Goal: Information Seeking & Learning: Learn about a topic

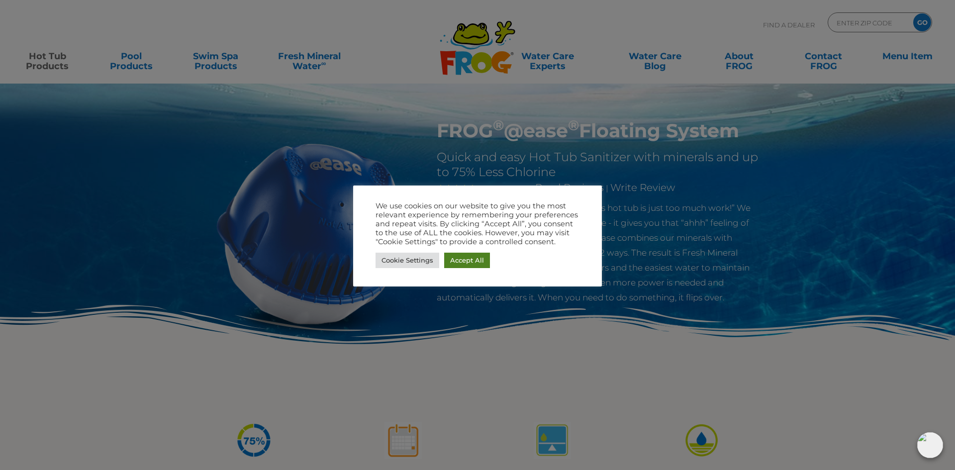
click at [473, 264] on link "Accept All" at bounding box center [467, 260] width 46 height 15
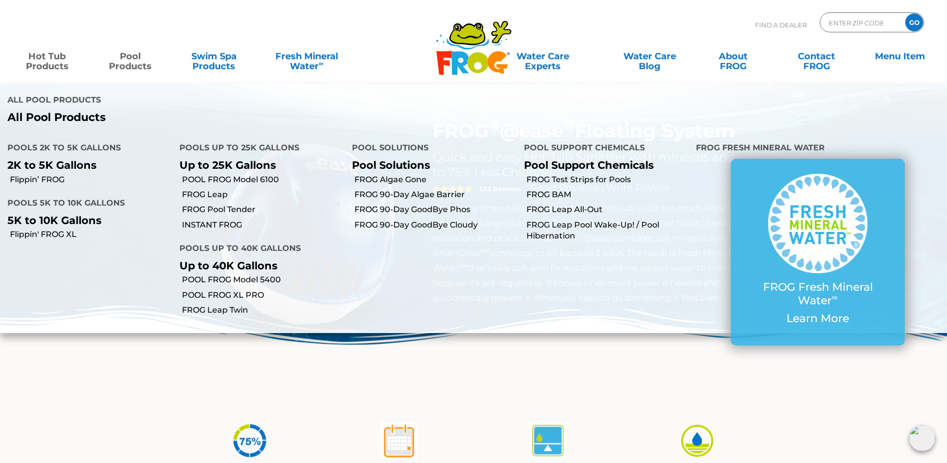
click at [127, 55] on link "Pool Products" at bounding box center [130, 56] width 74 height 20
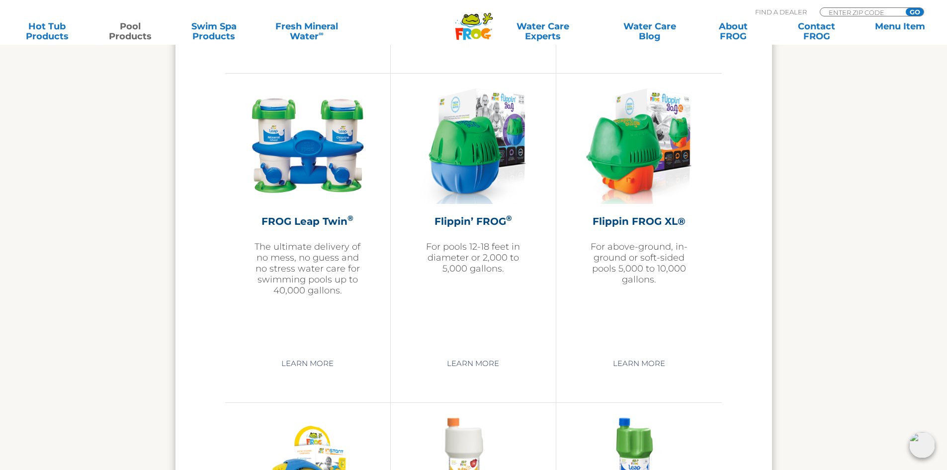
scroll to position [2337, 0]
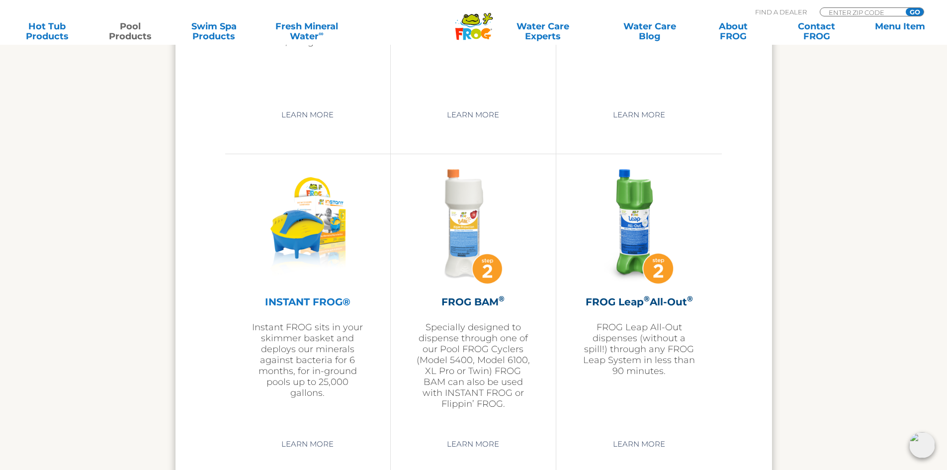
click at [314, 231] on img at bounding box center [308, 226] width 108 height 115
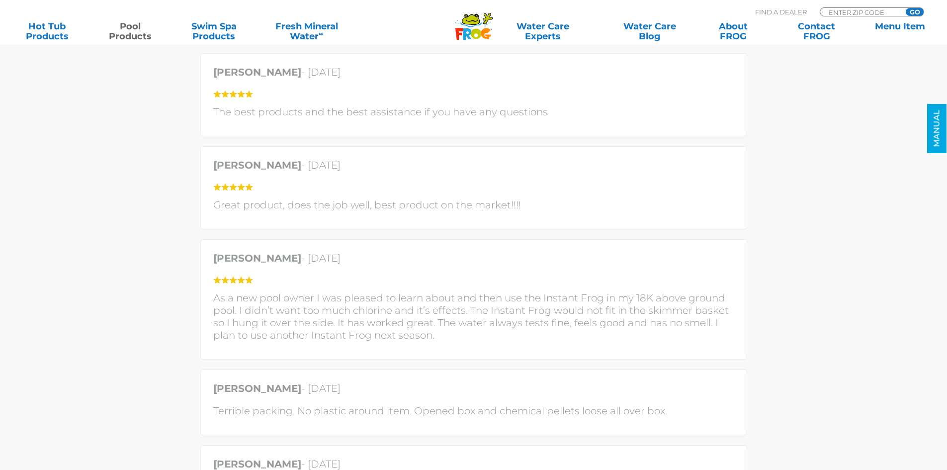
scroll to position [2139, 0]
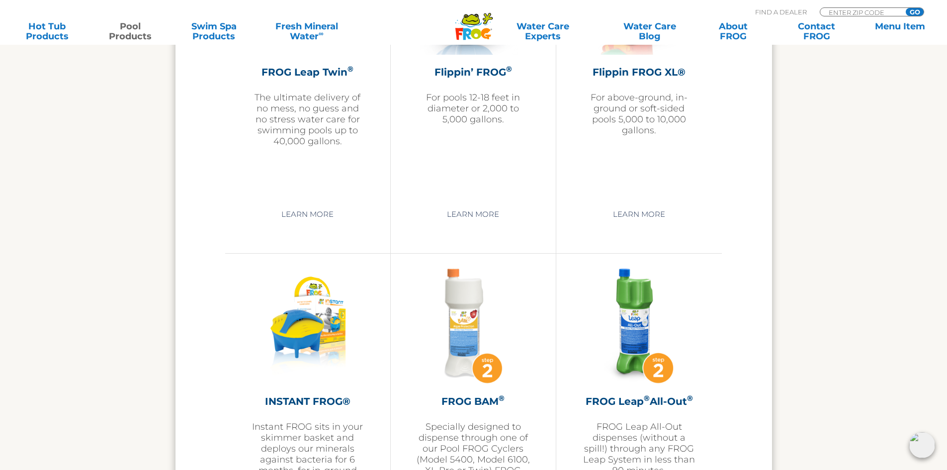
scroll to position [1986, 0]
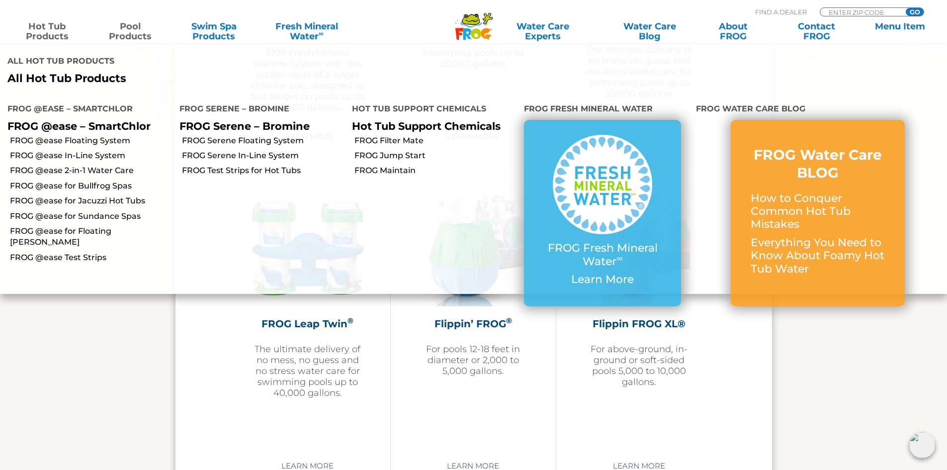
click at [57, 31] on link "Hot Tub Products" at bounding box center [47, 31] width 74 height 20
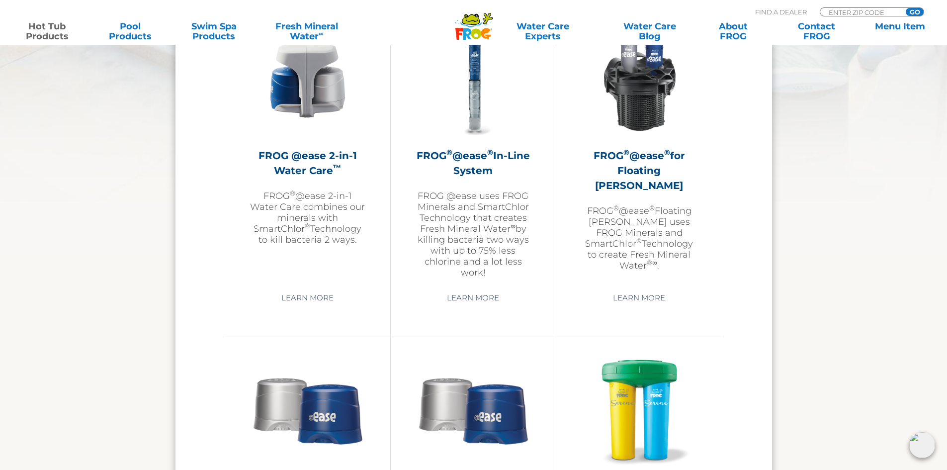
scroll to position [1343, 0]
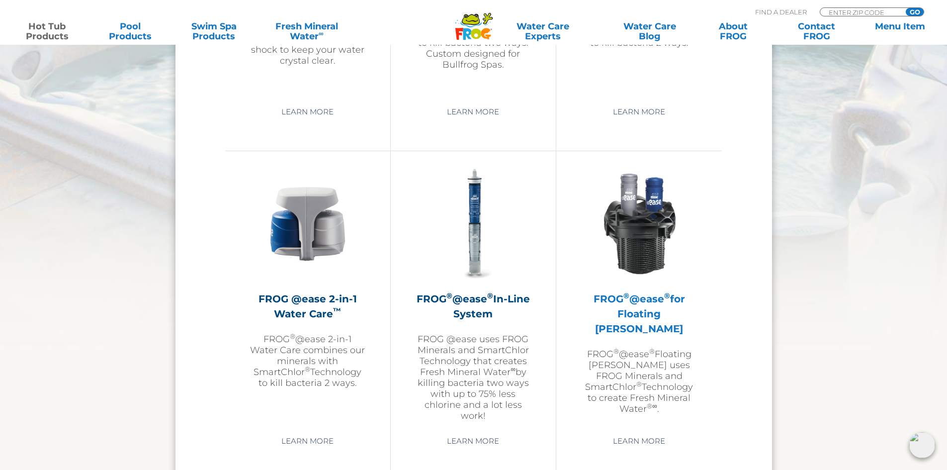
click at [650, 219] on img at bounding box center [639, 223] width 115 height 115
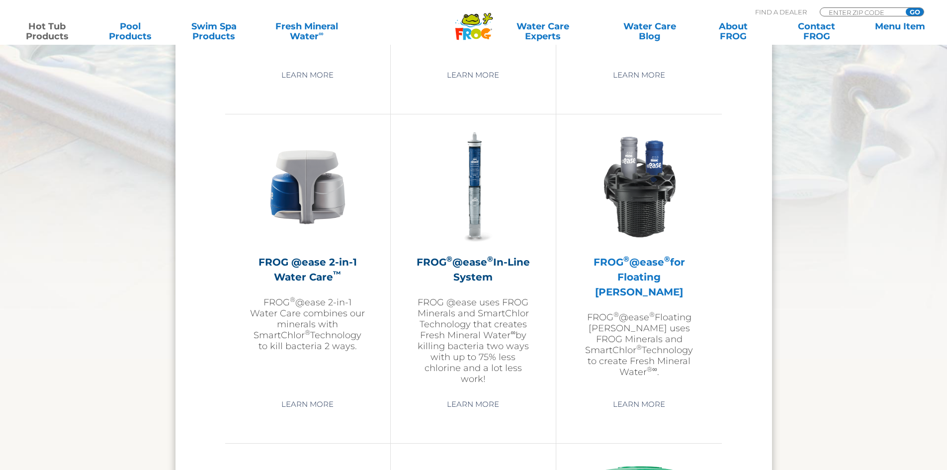
scroll to position [1343, 0]
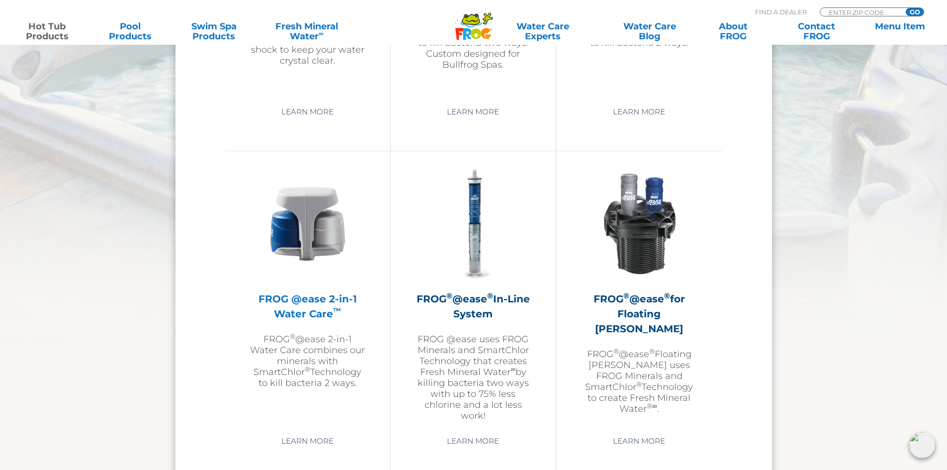
click at [328, 225] on img at bounding box center [307, 223] width 115 height 115
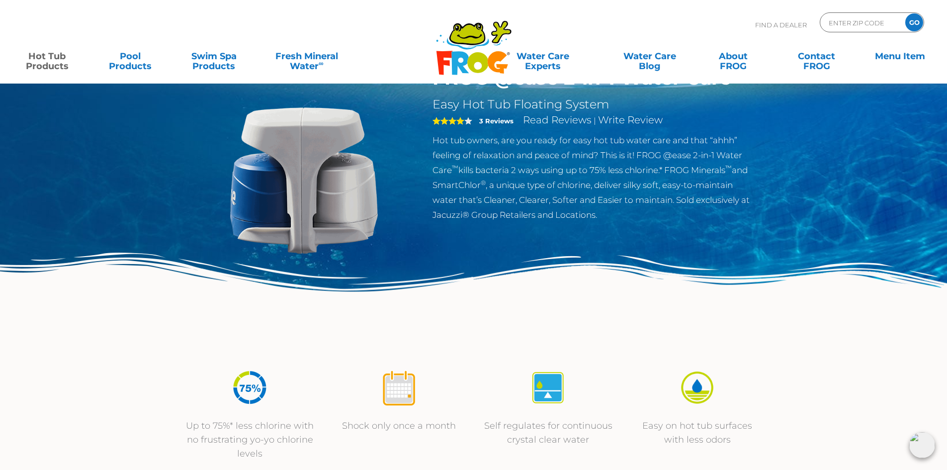
scroll to position [50, 0]
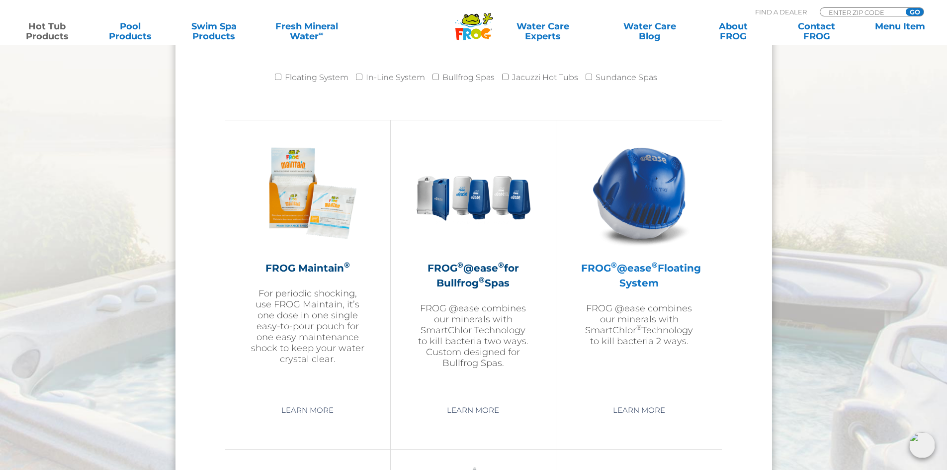
scroll to position [1031, 0]
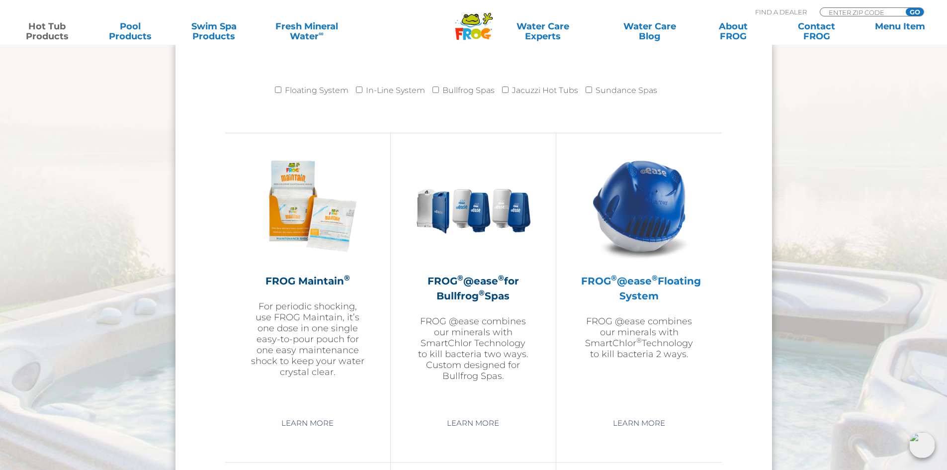
click at [651, 193] on img at bounding box center [639, 205] width 115 height 115
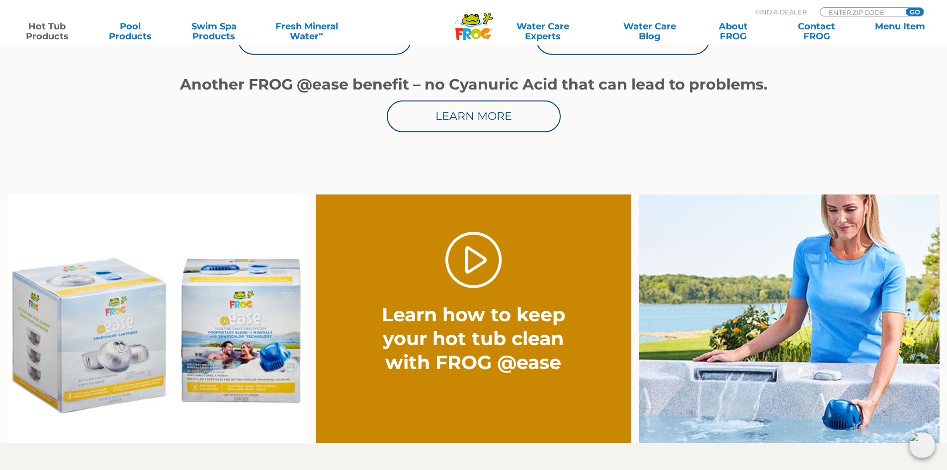
scroll to position [298, 0]
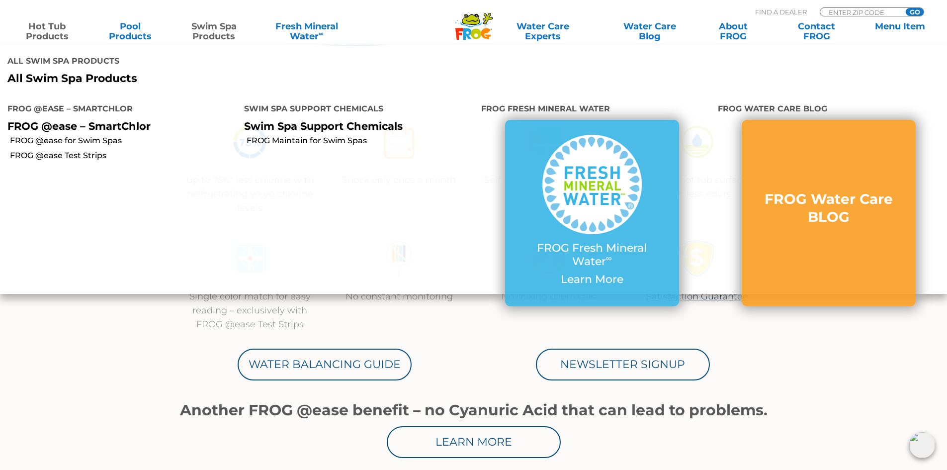
click at [219, 28] on link "Swim Spa Products" at bounding box center [214, 31] width 74 height 20
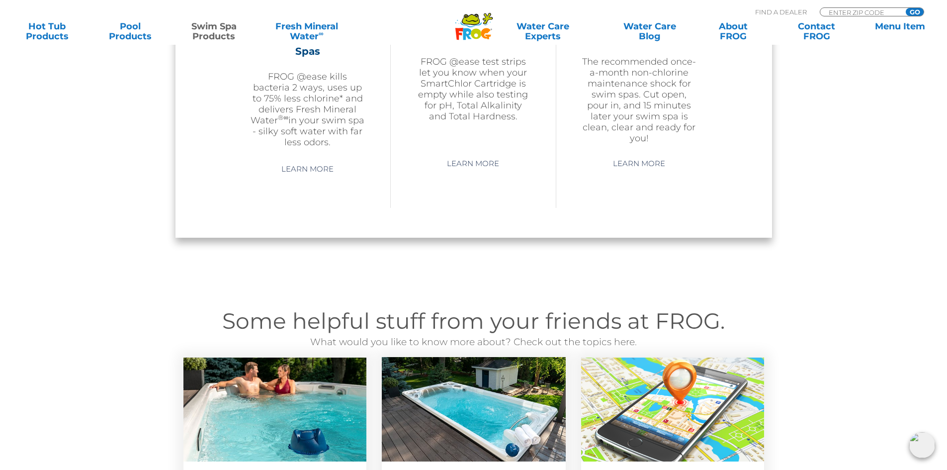
scroll to position [796, 0]
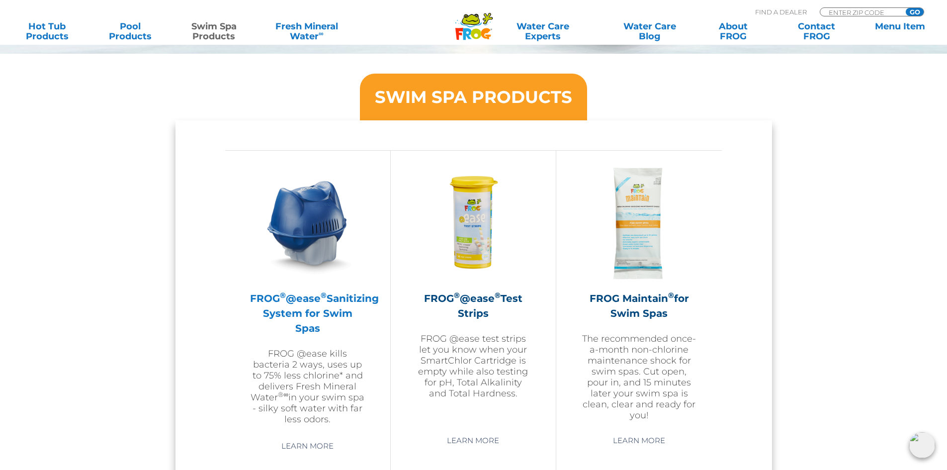
click at [316, 206] on img at bounding box center [307, 223] width 115 height 115
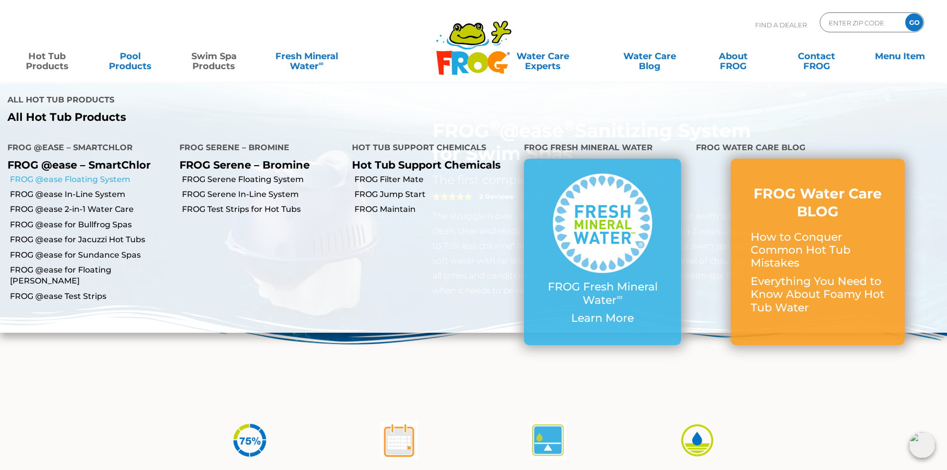
click at [76, 174] on link "FROG @ease Floating System" at bounding box center [91, 179] width 162 height 11
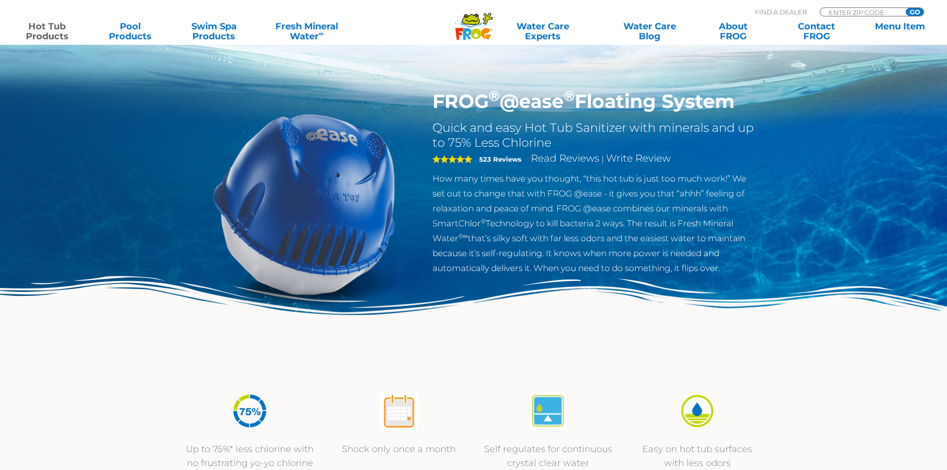
scroll to position [249, 0]
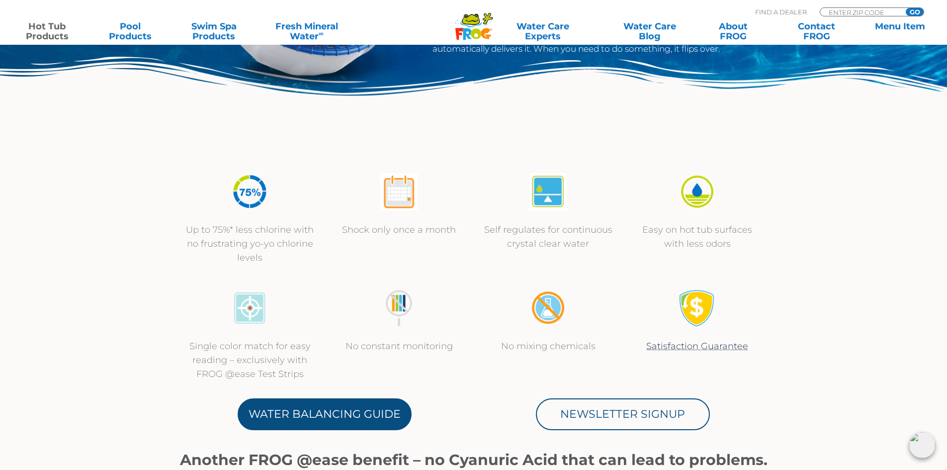
click at [381, 409] on link "Water Balancing Guide" at bounding box center [325, 414] width 174 height 32
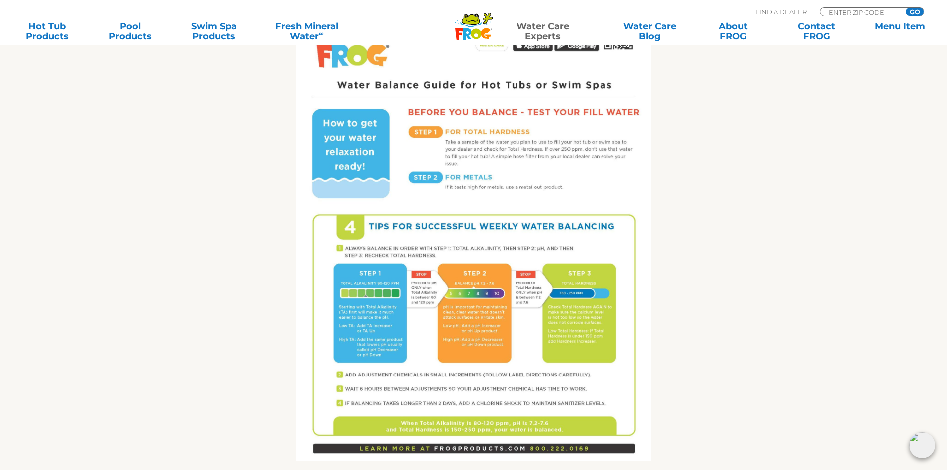
scroll to position [547, 0]
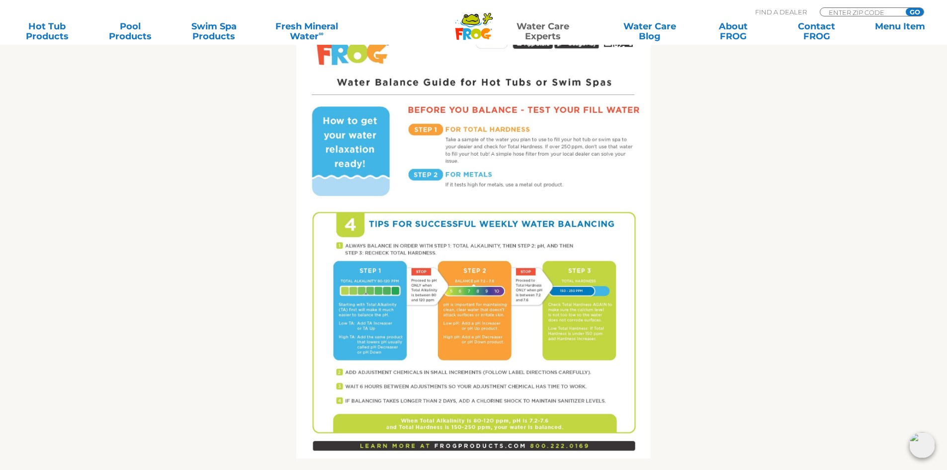
drag, startPoint x: 374, startPoint y: 307, endPoint x: 387, endPoint y: 301, distance: 14.5
click at [374, 307] on img at bounding box center [473, 229] width 355 height 459
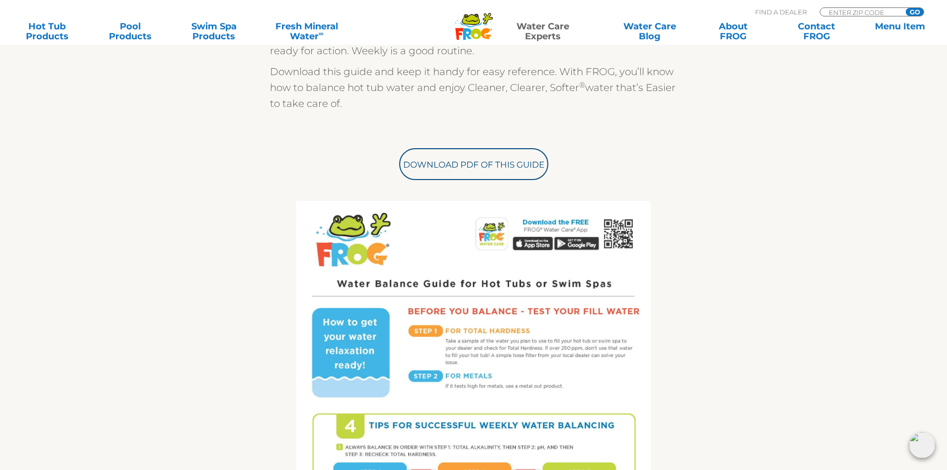
scroll to position [348, 0]
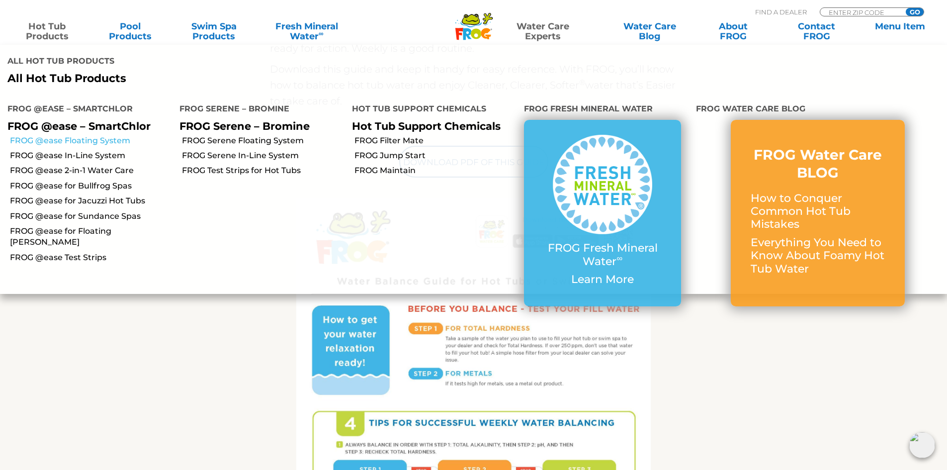
click at [106, 135] on link "FROG @ease Floating System" at bounding box center [91, 140] width 162 height 11
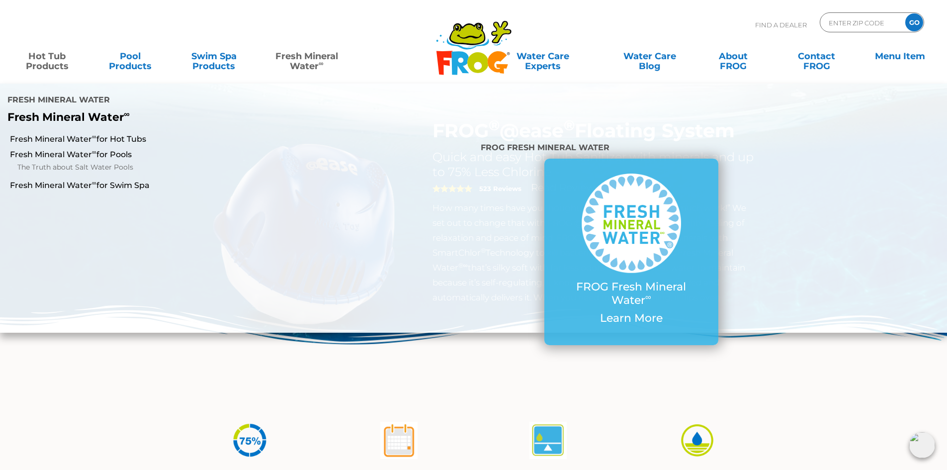
click at [291, 62] on link "Fresh Mineral Water ∞" at bounding box center [307, 56] width 93 height 20
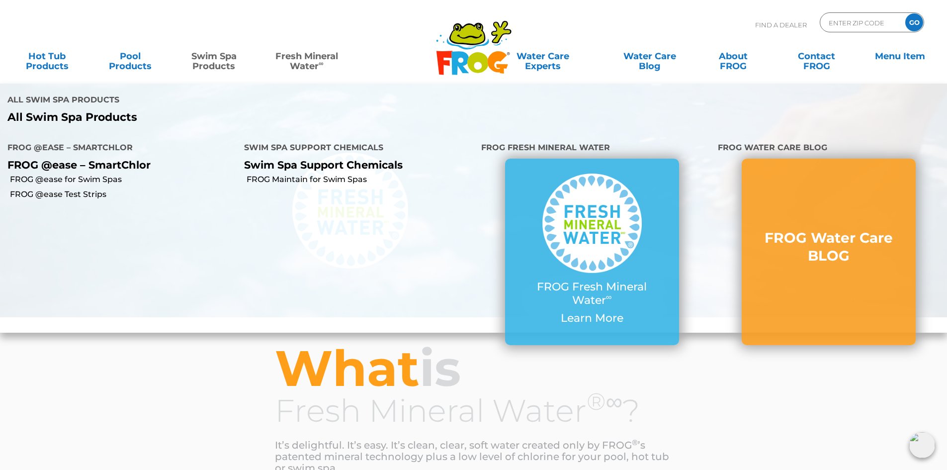
click at [196, 57] on link "Swim Spa Products" at bounding box center [214, 56] width 74 height 20
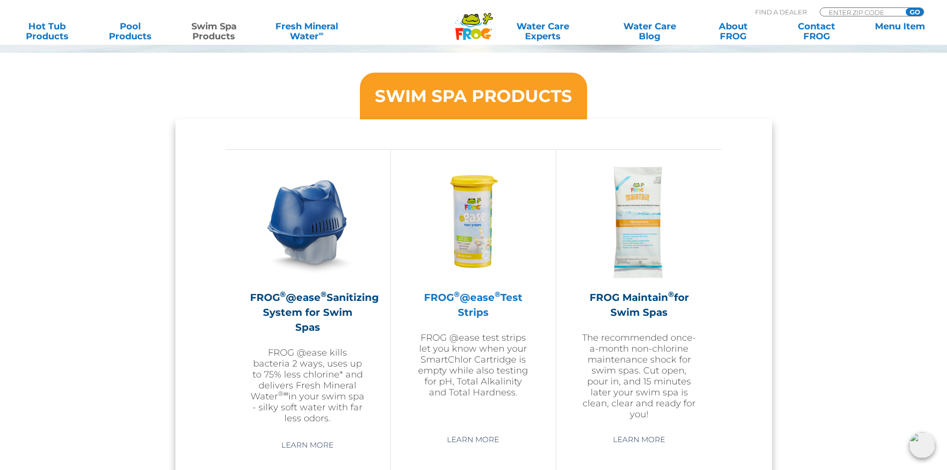
scroll to position [796, 0]
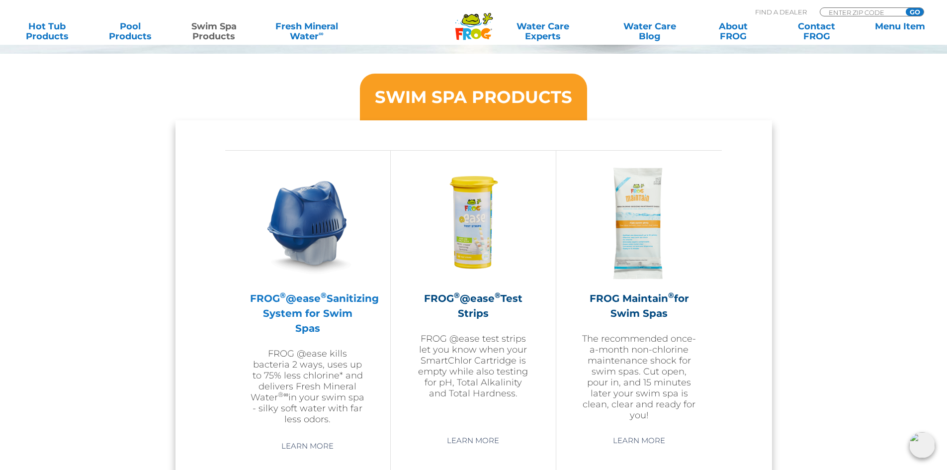
click at [307, 228] on img at bounding box center [307, 223] width 115 height 115
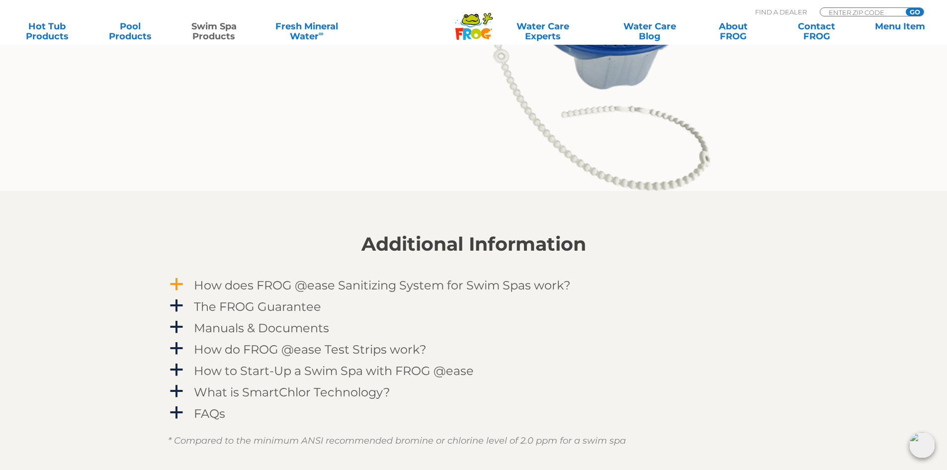
scroll to position [1194, 0]
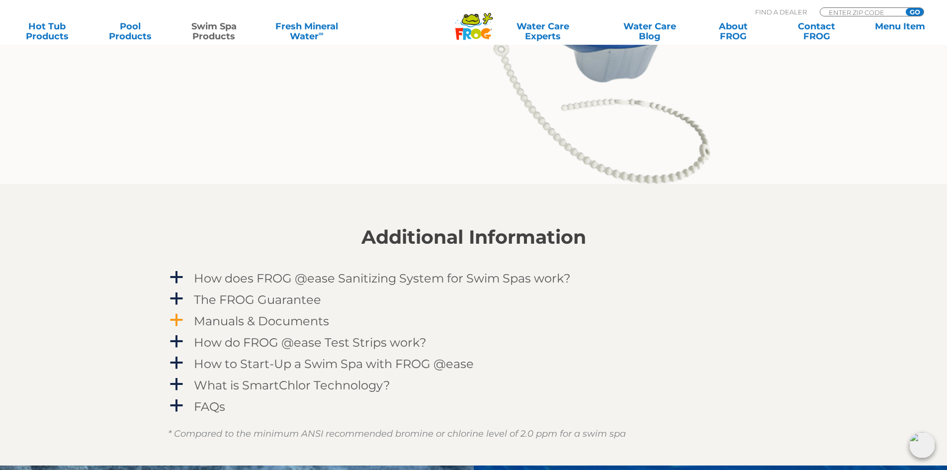
click at [175, 322] on span "a" at bounding box center [176, 320] width 15 height 15
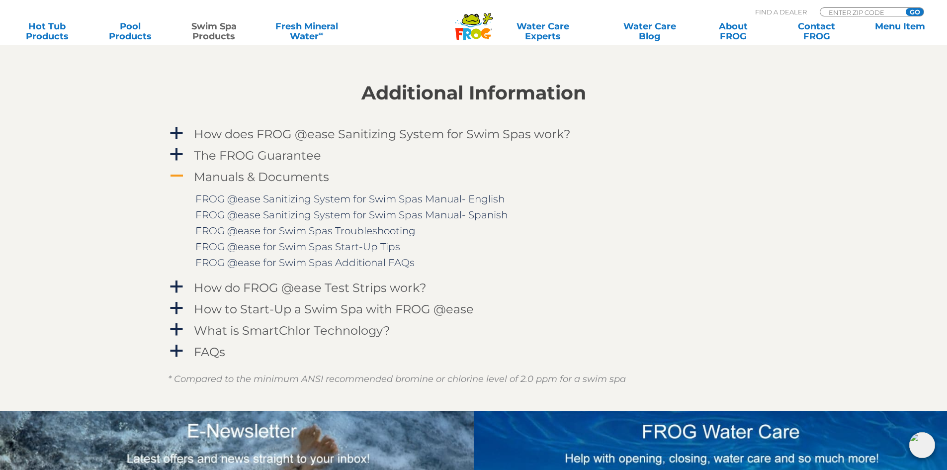
scroll to position [1343, 0]
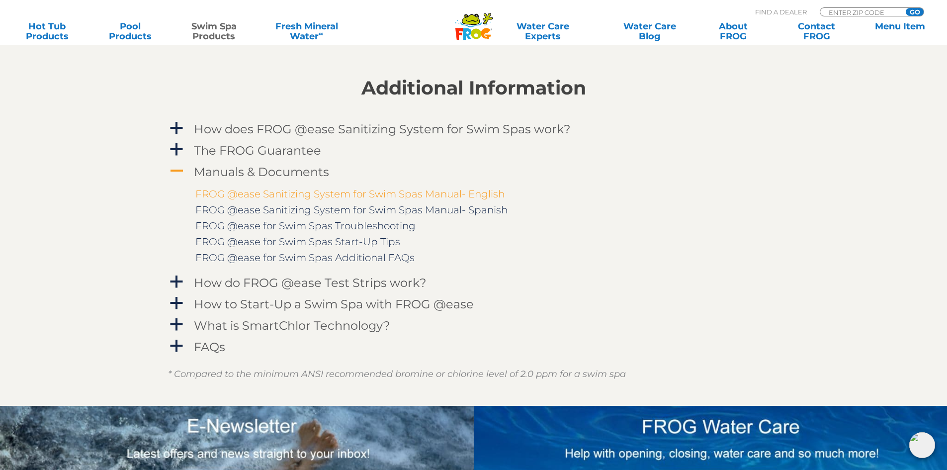
click at [452, 195] on link "FROG @ease Sanitizing System for Swim Spas Manual- English" at bounding box center [349, 194] width 309 height 12
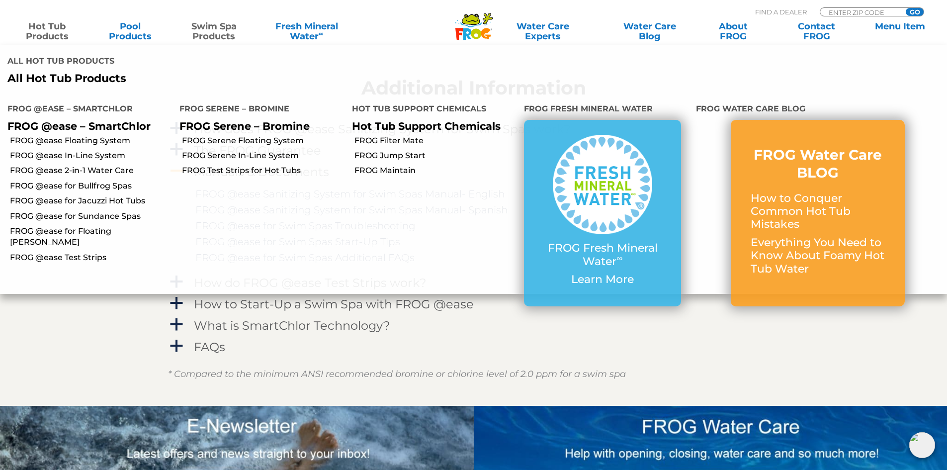
click at [50, 33] on link "Hot Tub Products" at bounding box center [47, 31] width 74 height 20
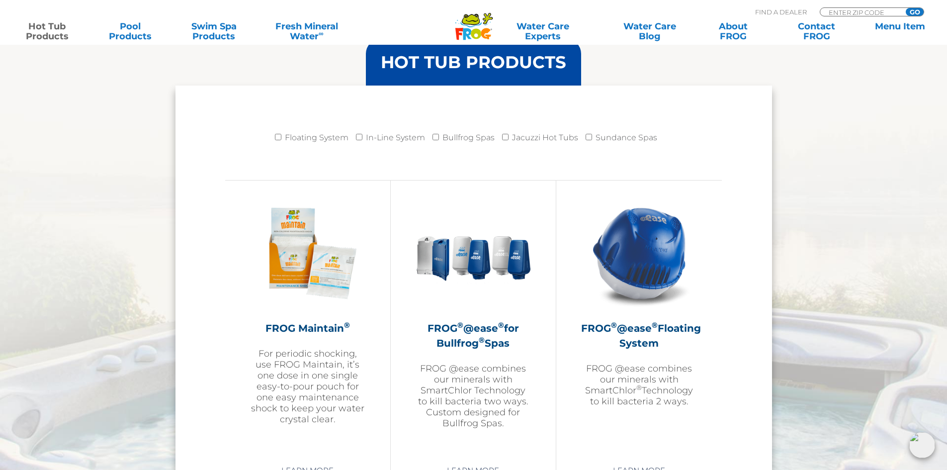
scroll to position [945, 0]
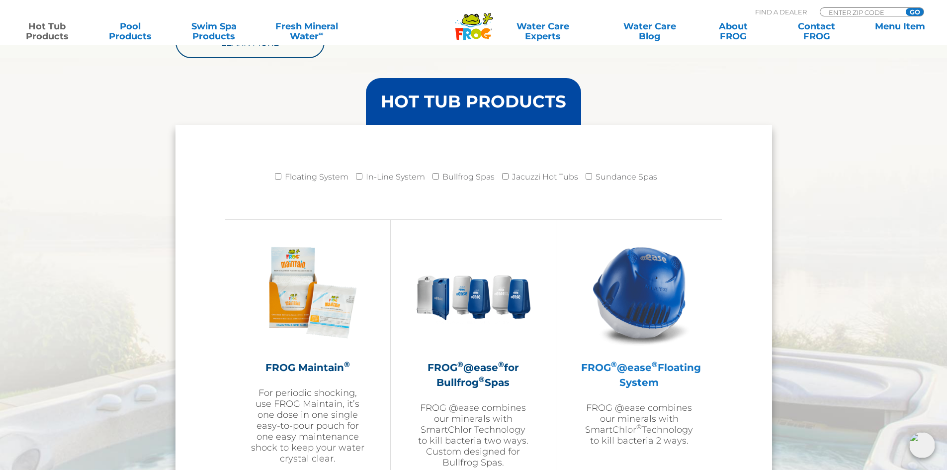
click at [641, 293] on img at bounding box center [639, 292] width 115 height 115
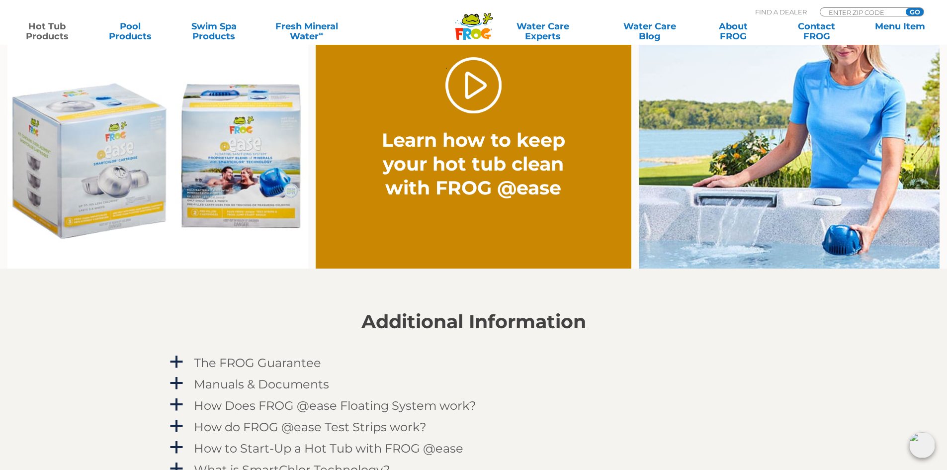
scroll to position [995, 0]
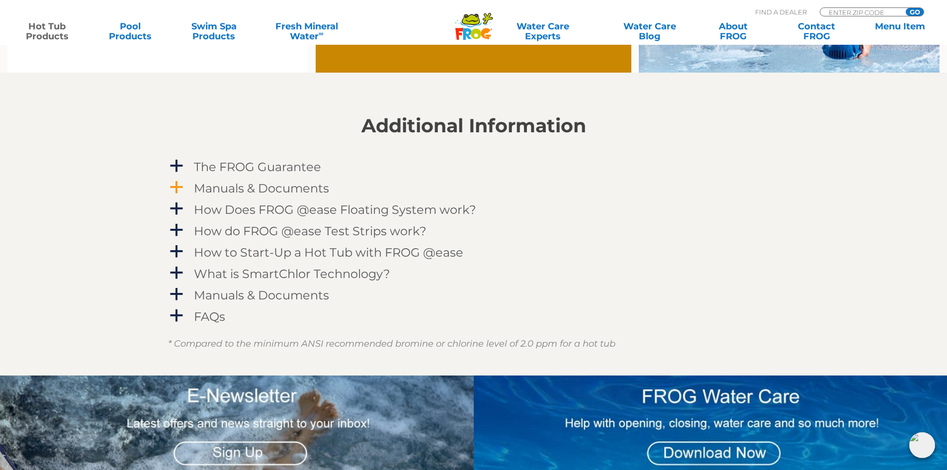
click at [182, 189] on span "a" at bounding box center [176, 187] width 15 height 15
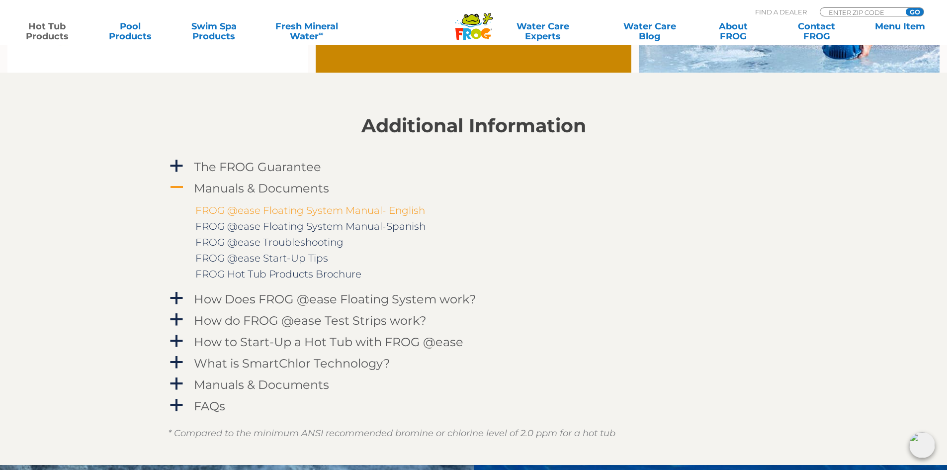
click at [368, 214] on link "FROG @ease Floating System Manual- English" at bounding box center [310, 210] width 230 height 12
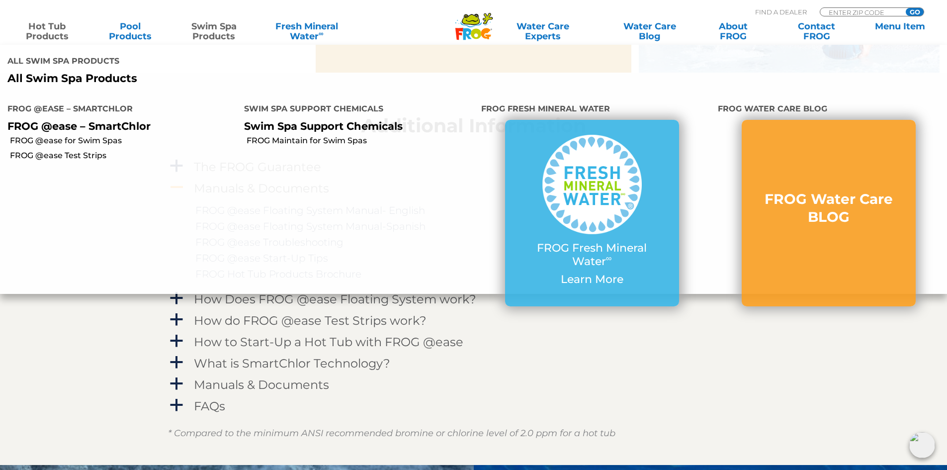
click at [217, 38] on link "Swim Spa Products" at bounding box center [214, 31] width 74 height 20
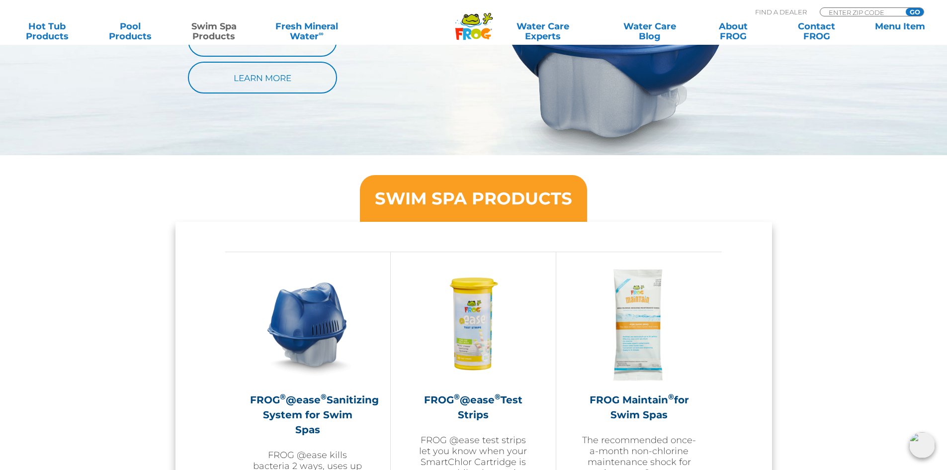
scroll to position [746, 0]
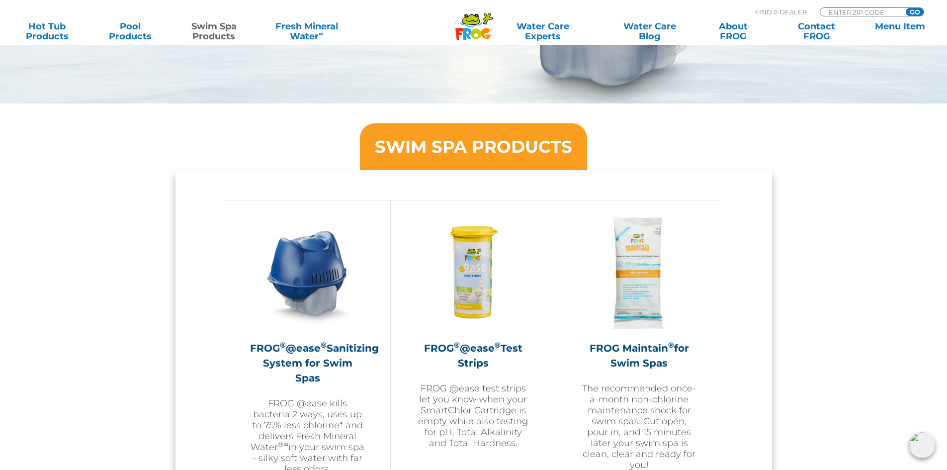
click at [780, 315] on div "SWIM SPA PRODUCTS FROG ® @ease ® Sanitizing System for Swim Spas FROG @ease kil…" at bounding box center [473, 348] width 947 height 491
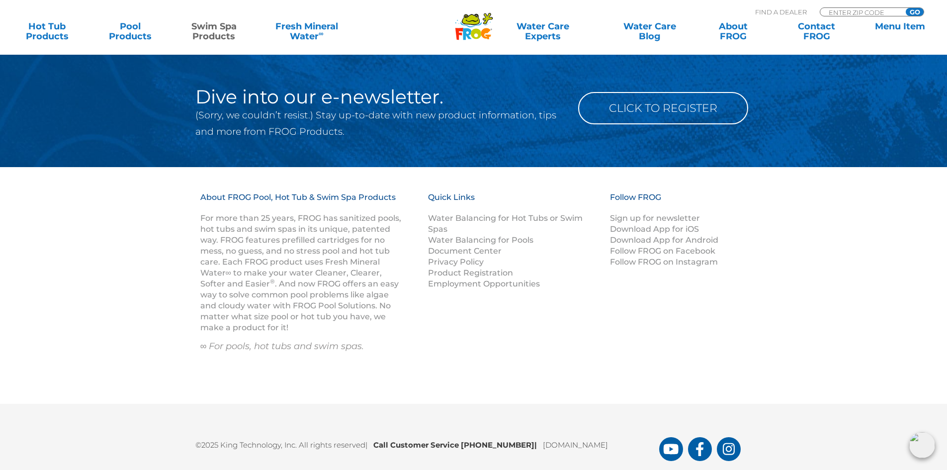
scroll to position [1741, 0]
